Goal: Task Accomplishment & Management: Manage account settings

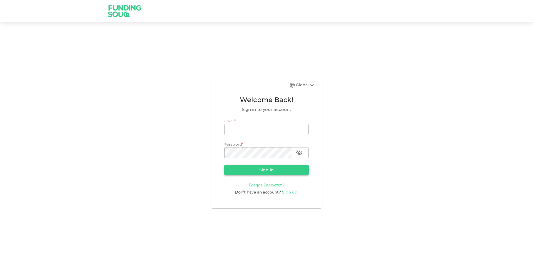
type input "[EMAIL_ADDRESS][DOMAIN_NAME]"
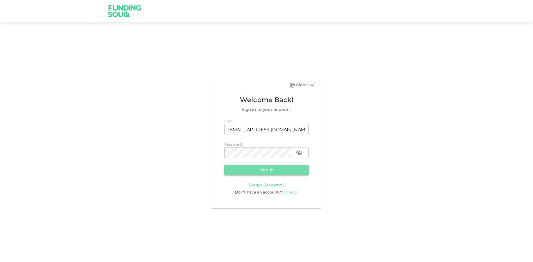
click at [275, 168] on button "Sign in" at bounding box center [266, 170] width 84 height 10
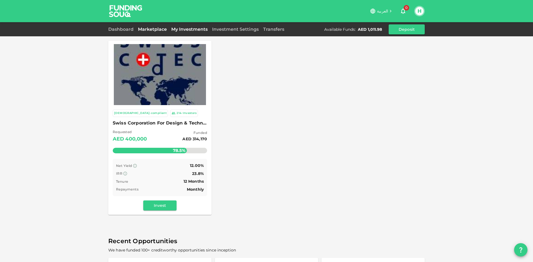
click at [181, 28] on link "My Investments" at bounding box center [189, 29] width 41 height 5
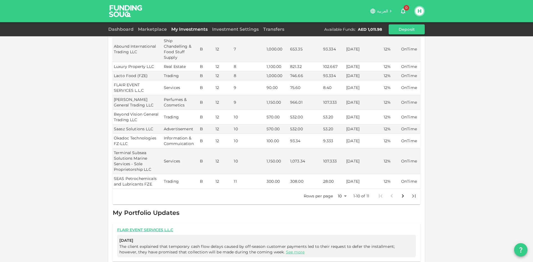
scroll to position [179, 0]
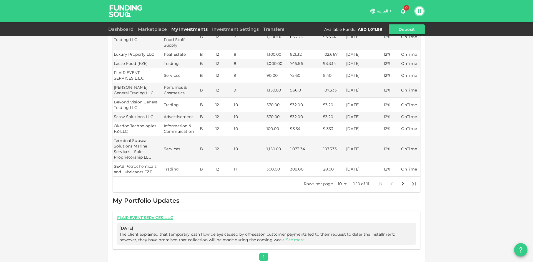
click at [286, 237] on link "See more" at bounding box center [295, 239] width 19 height 5
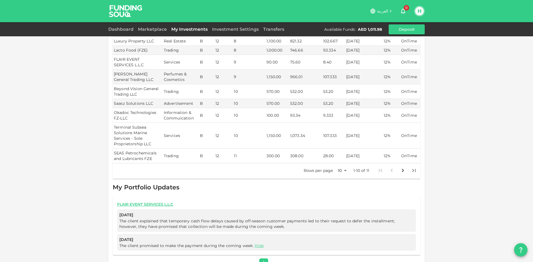
scroll to position [197, 0]
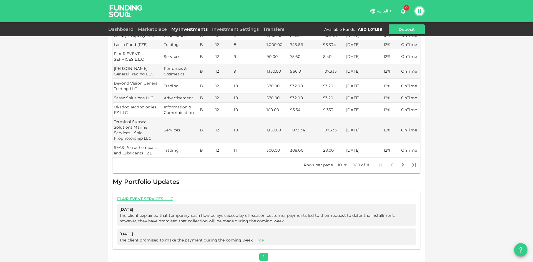
click at [344, 158] on body "العربية 0 H Dashboard Marketplace My Investments Investment Settings Transfers …" at bounding box center [266, 131] width 533 height 262
click at [340, 176] on li "25" at bounding box center [339, 178] width 17 height 10
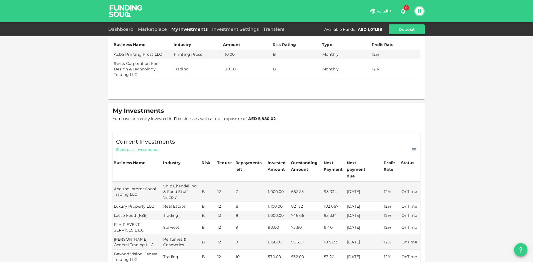
scroll to position [0, 0]
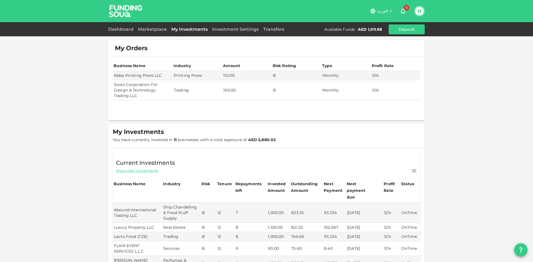
click at [142, 170] on span "Show past investments" at bounding box center [137, 170] width 42 height 5
type input "10"
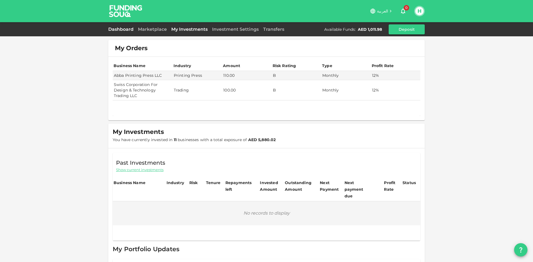
click at [124, 30] on link "Dashboard" at bounding box center [121, 29] width 27 height 5
